Goal: Check status: Check status

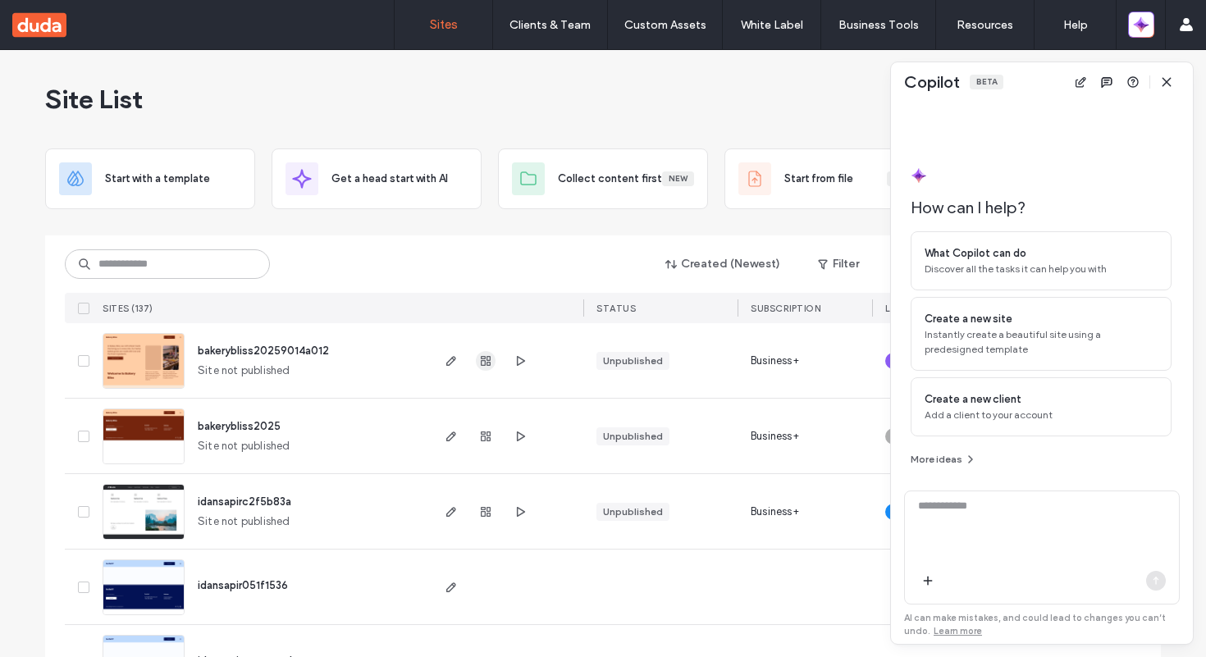
click at [482, 362] on use "button" at bounding box center [486, 361] width 10 height 10
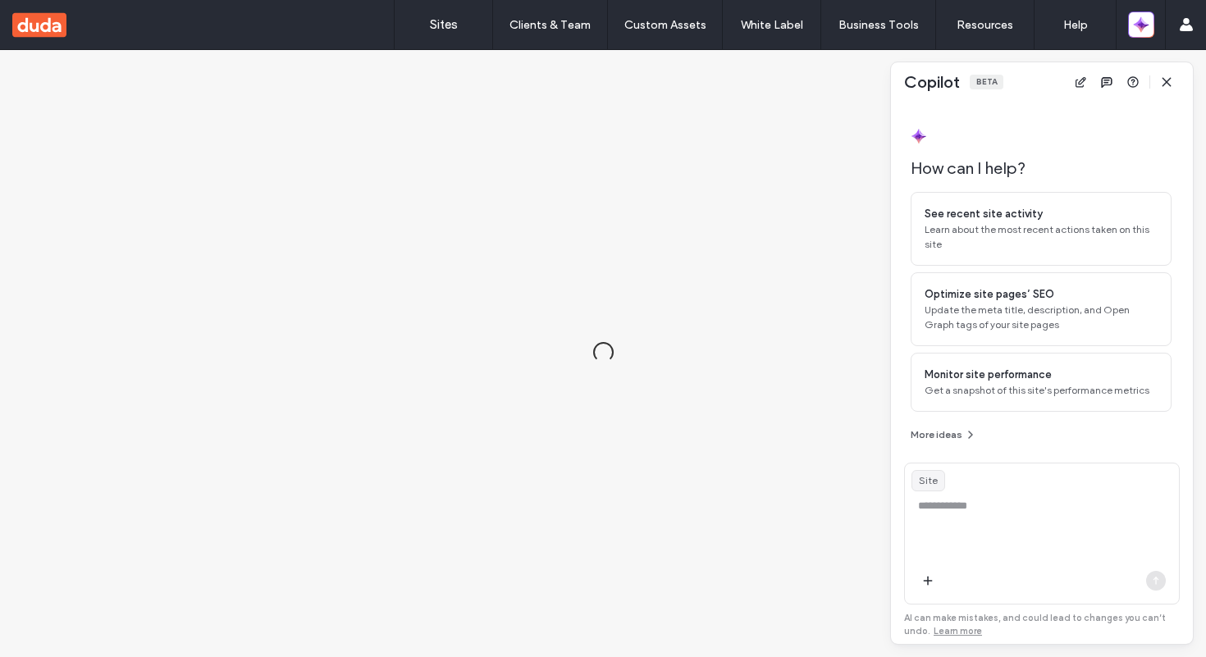
scroll to position [3, 0]
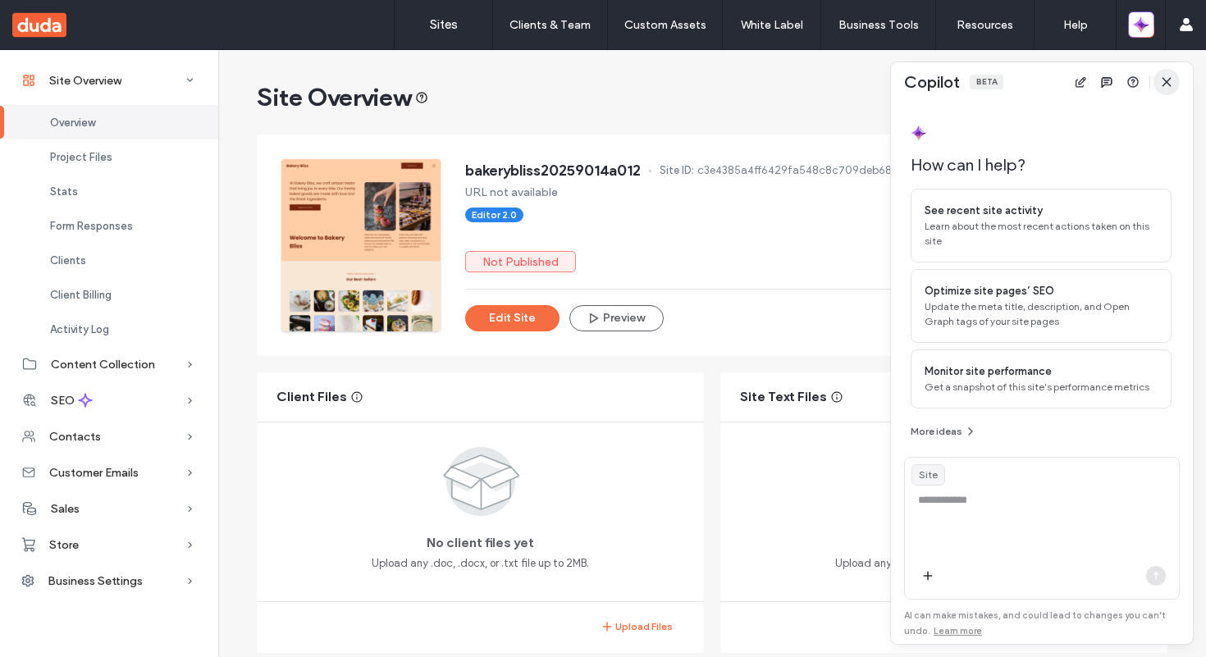
click at [1171, 84] on icon "button" at bounding box center [1166, 81] width 13 height 13
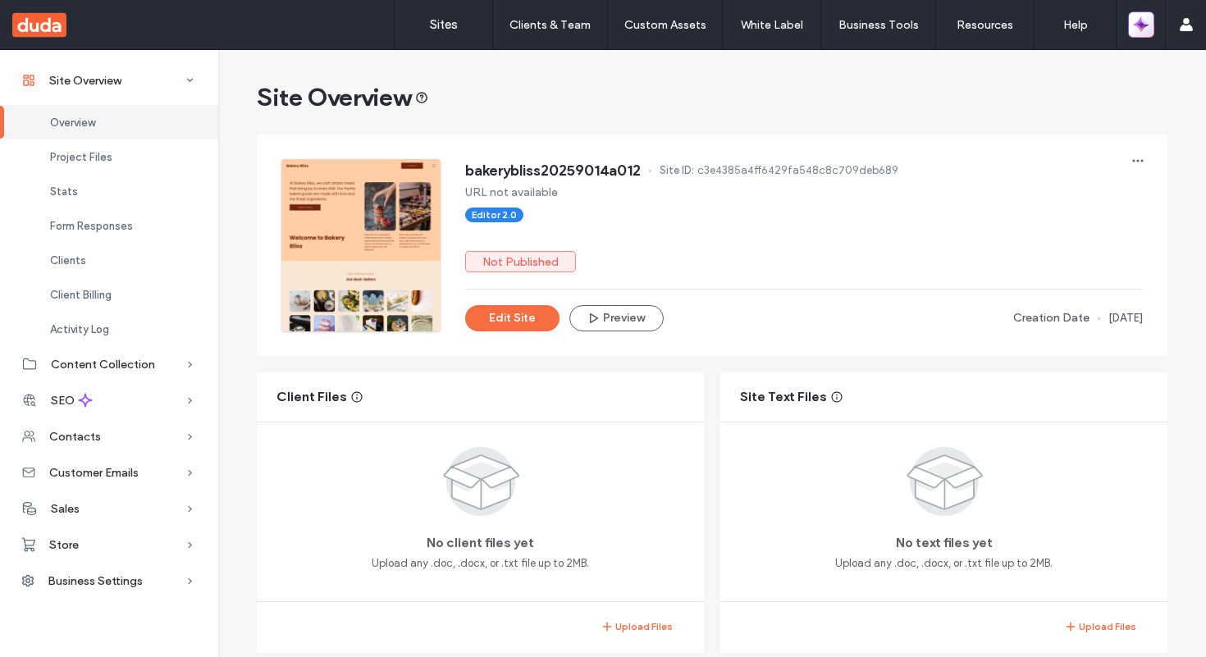
click at [1142, 28] on icon "button" at bounding box center [1141, 24] width 16 height 16
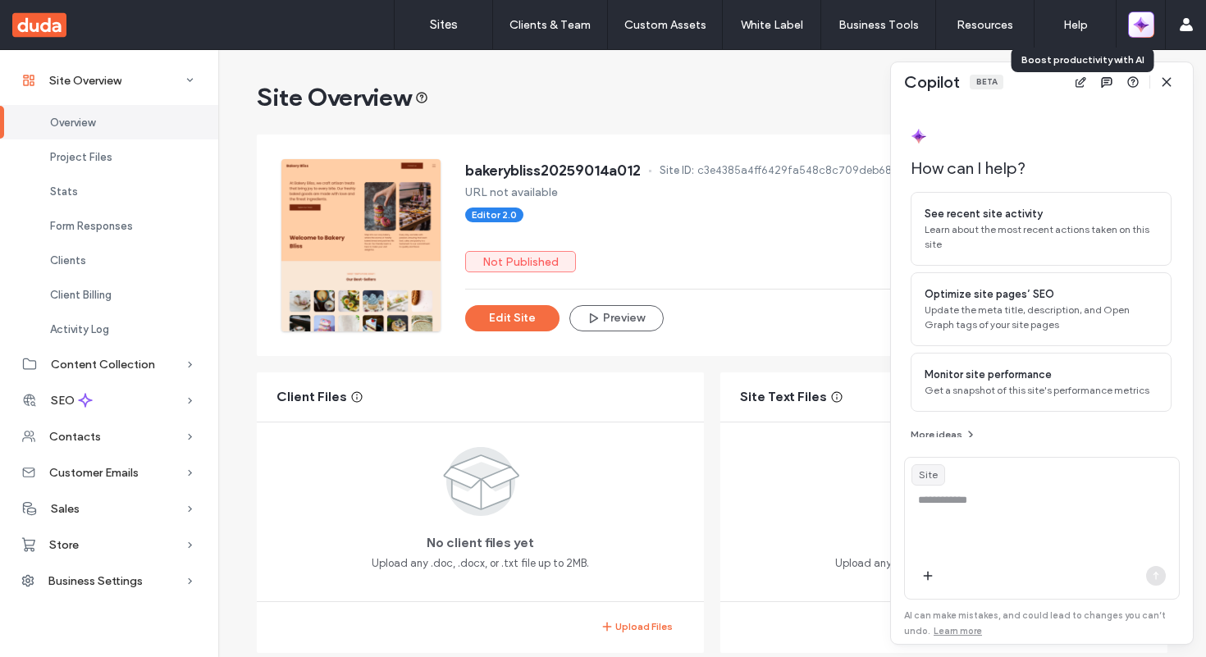
scroll to position [11, 0]
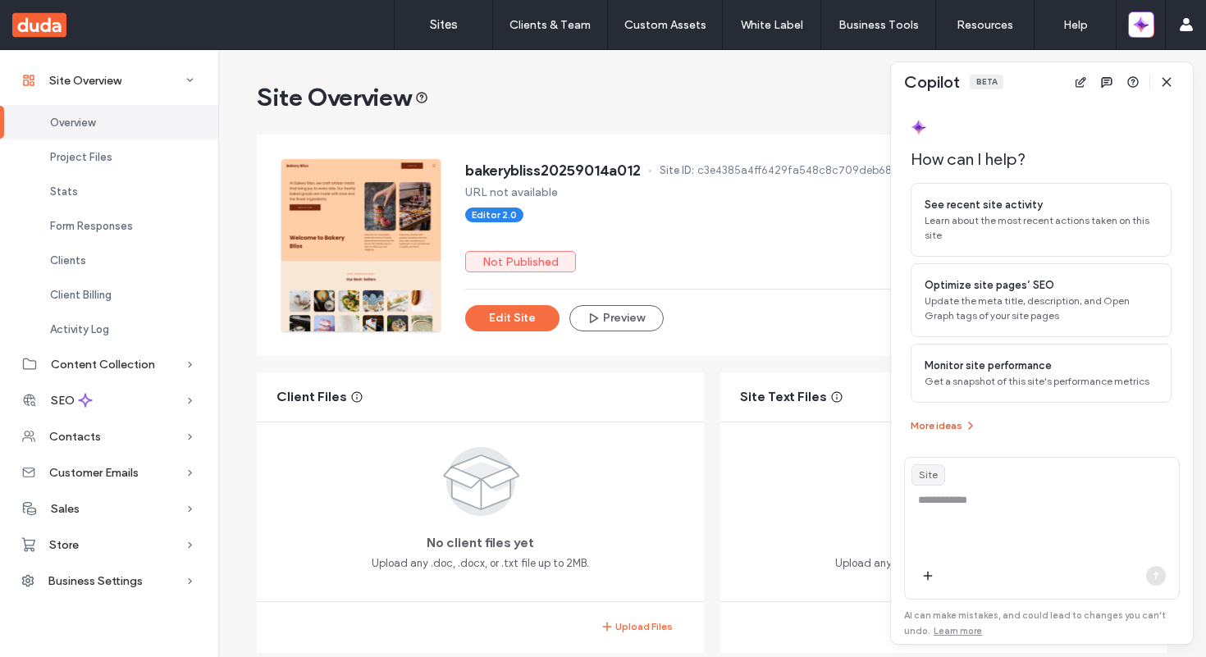
click at [964, 422] on icon "button" at bounding box center [970, 425] width 13 height 13
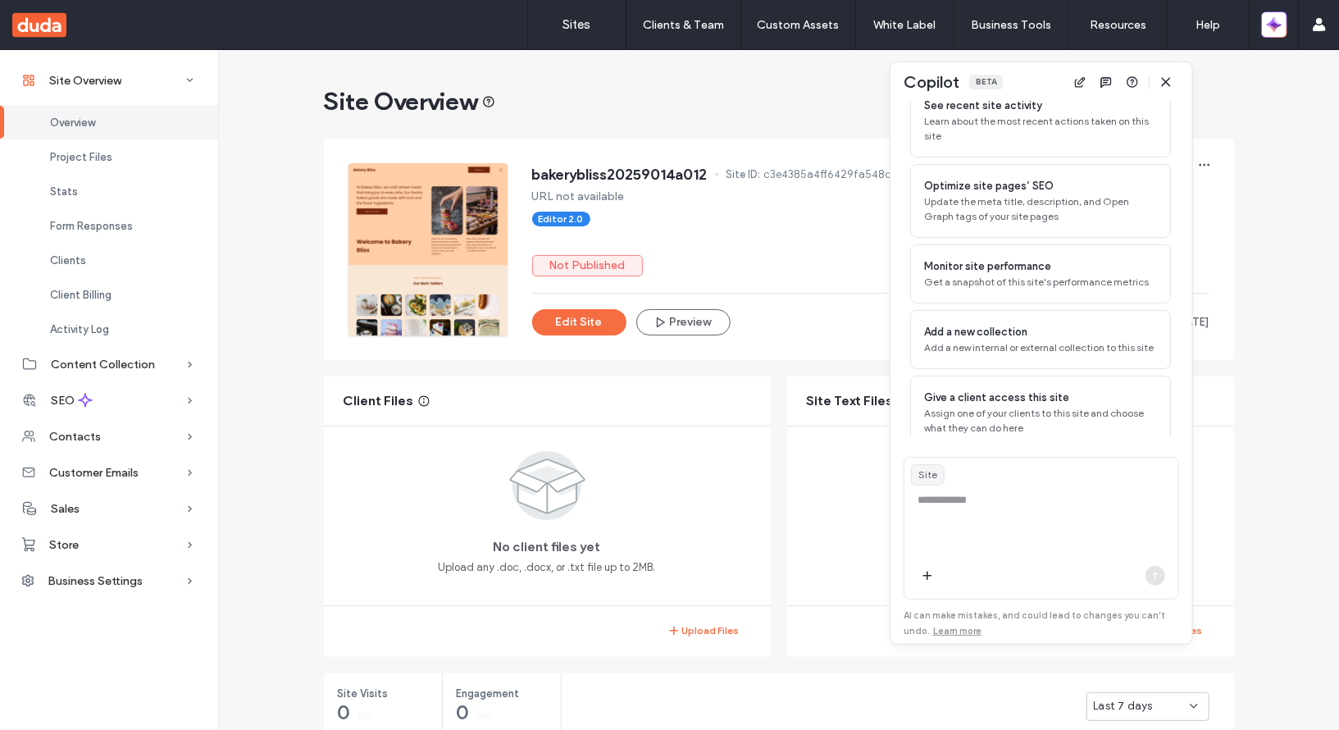
scroll to position [119, 0]
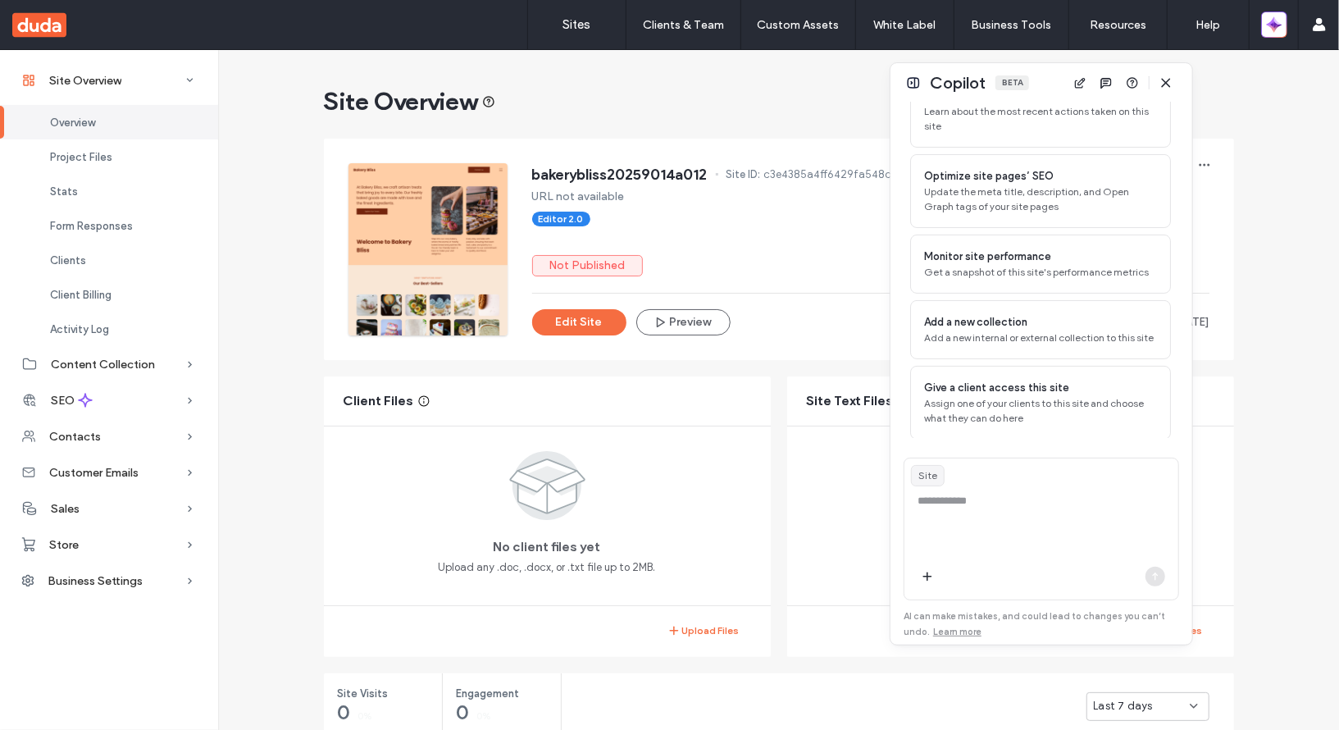
click at [906, 88] on div "Copilot Beta" at bounding box center [1042, 82] width 302 height 39
click at [915, 81] on button at bounding box center [914, 83] width 20 height 20
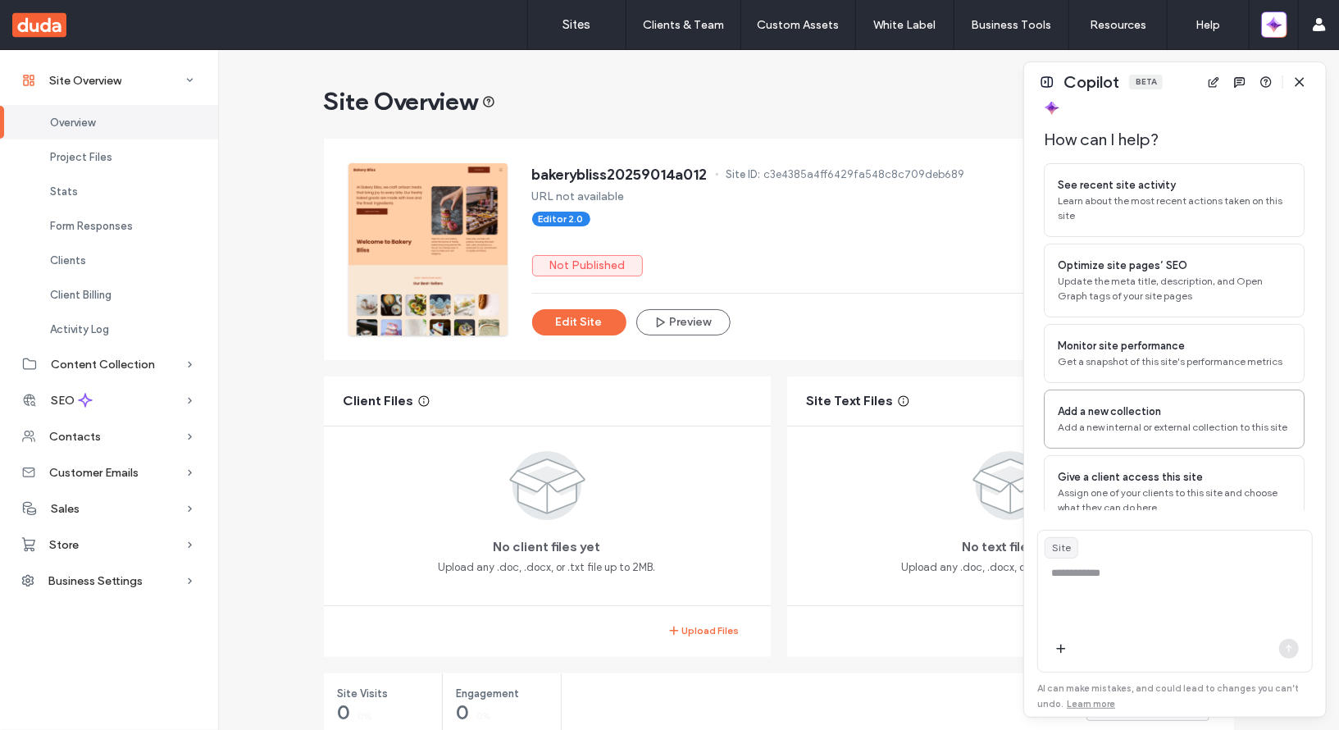
scroll to position [41, 0]
